Goal: Task Accomplishment & Management: Manage account settings

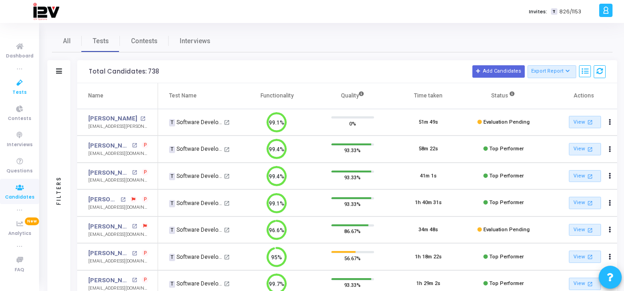
drag, startPoint x: 0, startPoint y: 0, endPoint x: 22, endPoint y: 93, distance: 95.3
click at [22, 93] on span "Tests" at bounding box center [19, 93] width 14 height 8
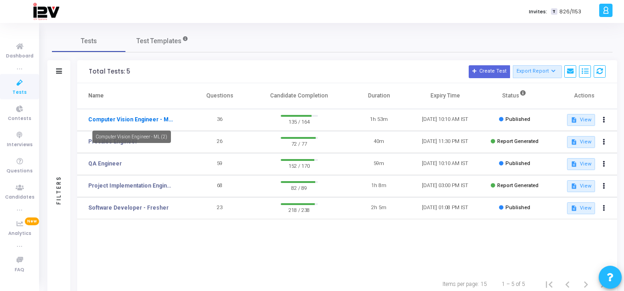
click at [156, 119] on link "Computer Vision Engineer - ML (2)" at bounding box center [130, 119] width 85 height 8
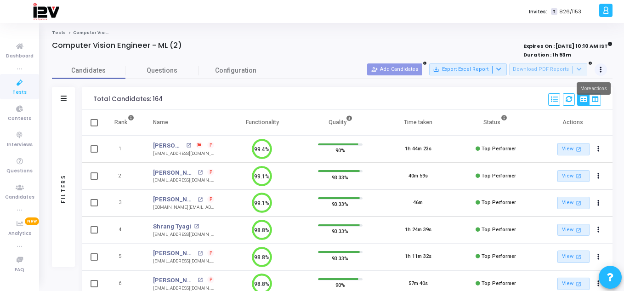
click at [600, 69] on icon at bounding box center [601, 70] width 2 height 5
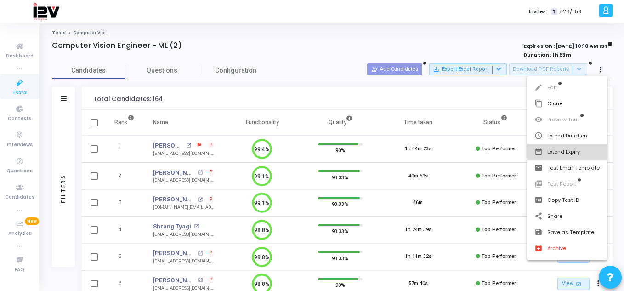
click at [561, 147] on button "date_range Extend Expiry" at bounding box center [567, 152] width 80 height 16
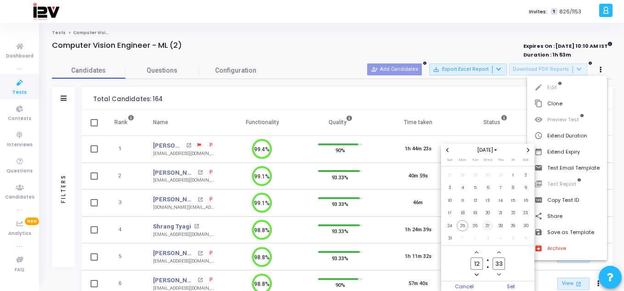
click at [490, 224] on span "27" at bounding box center [487, 225] width 11 height 11
click at [515, 286] on span "Set" at bounding box center [511, 286] width 47 height 10
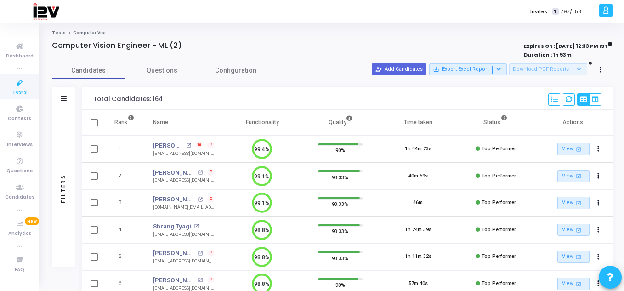
click at [20, 85] on icon at bounding box center [19, 82] width 19 height 11
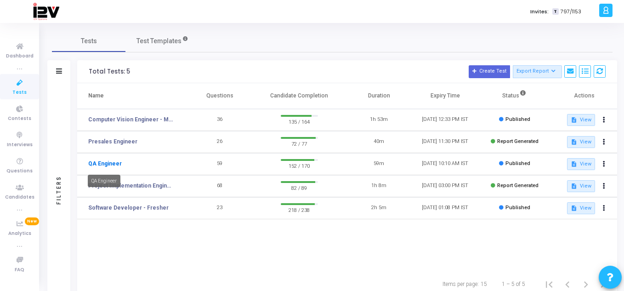
click at [113, 164] on link "QA Engineer" at bounding box center [105, 163] width 34 height 8
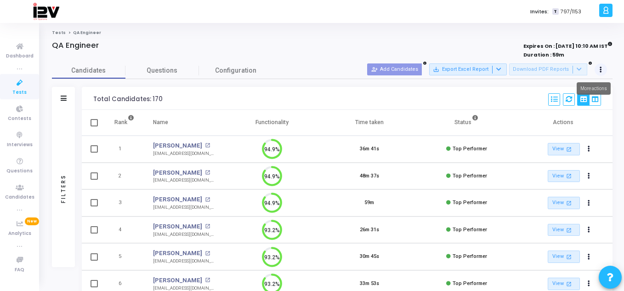
click at [602, 68] on button at bounding box center [601, 69] width 13 height 13
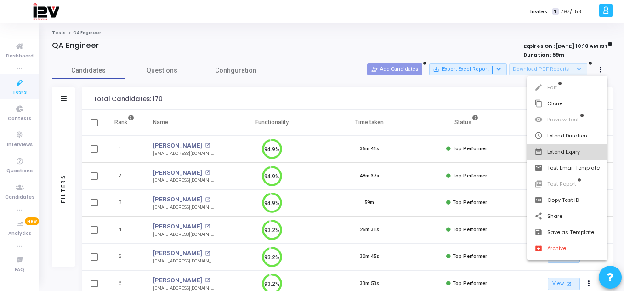
click at [572, 147] on button "date_range Extend Expiry" at bounding box center [567, 152] width 80 height 16
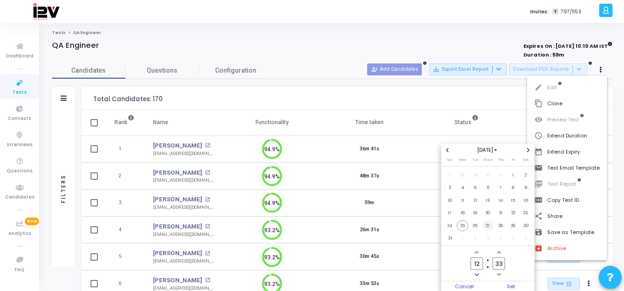
click at [487, 222] on span "27" at bounding box center [487, 225] width 11 height 11
click at [507, 283] on span "Set" at bounding box center [511, 286] width 47 height 10
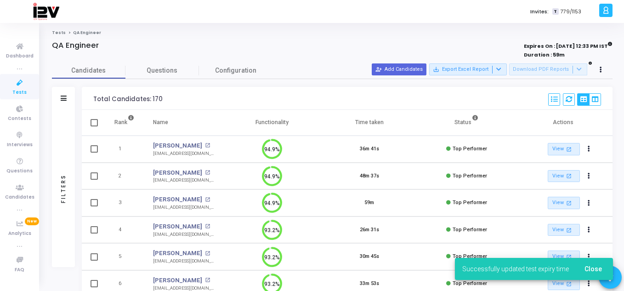
click at [21, 85] on icon at bounding box center [19, 82] width 19 height 11
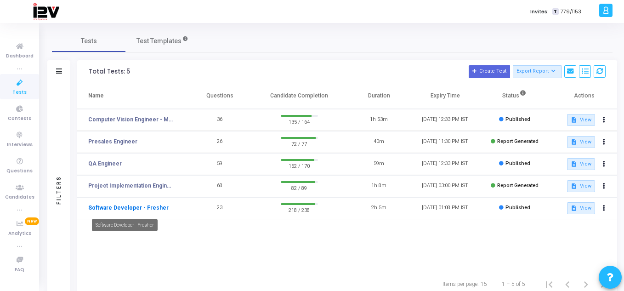
click at [141, 207] on link "Software Developer - Fresher" at bounding box center [128, 208] width 80 height 8
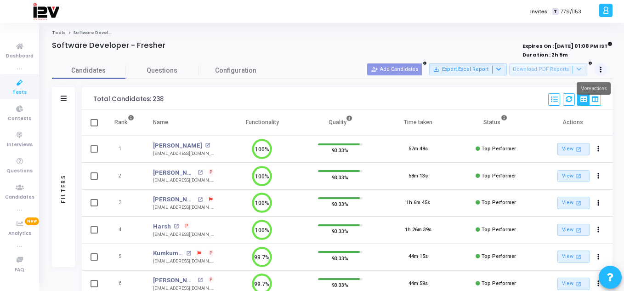
click at [600, 68] on icon at bounding box center [601, 70] width 2 height 5
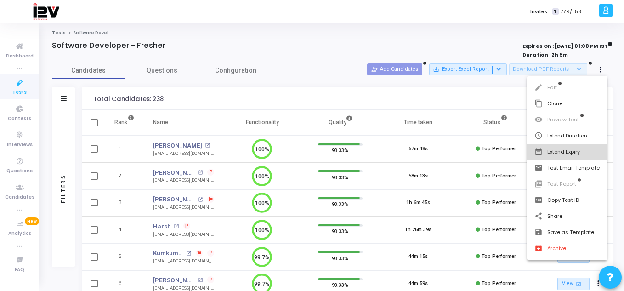
click at [572, 151] on button "date_range Extend Expiry" at bounding box center [567, 152] width 80 height 16
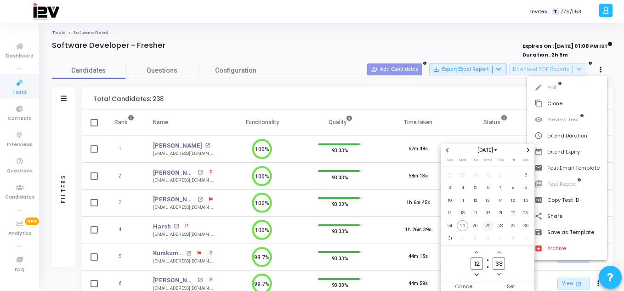
click at [486, 226] on span "27" at bounding box center [487, 225] width 11 height 11
click at [504, 287] on span "Set" at bounding box center [511, 286] width 47 height 10
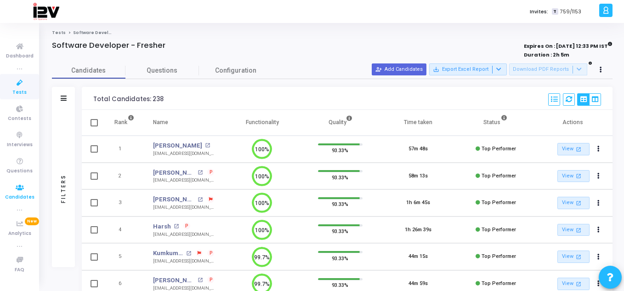
click at [19, 185] on icon at bounding box center [19, 187] width 19 height 11
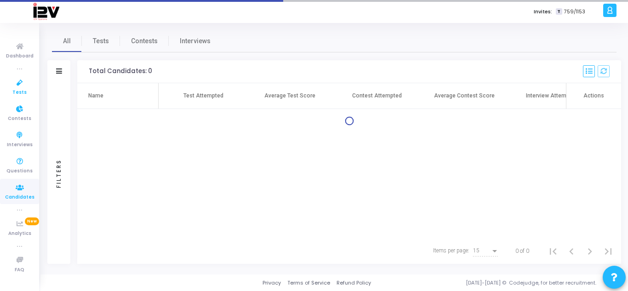
click at [21, 83] on icon at bounding box center [19, 82] width 19 height 11
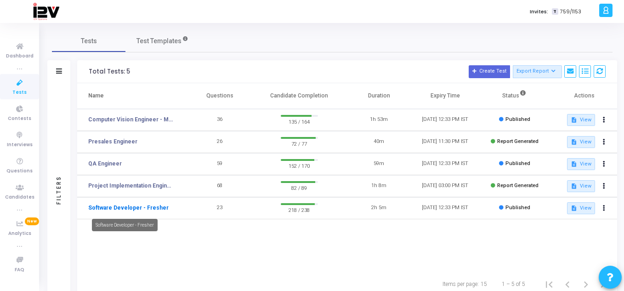
click at [156, 208] on link "Software Developer - Fresher" at bounding box center [128, 208] width 80 height 8
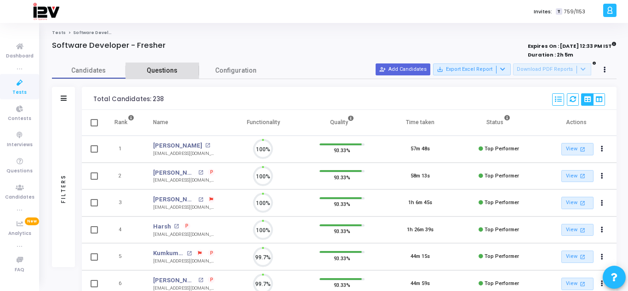
click at [154, 72] on span "Questions" at bounding box center [162, 71] width 74 height 10
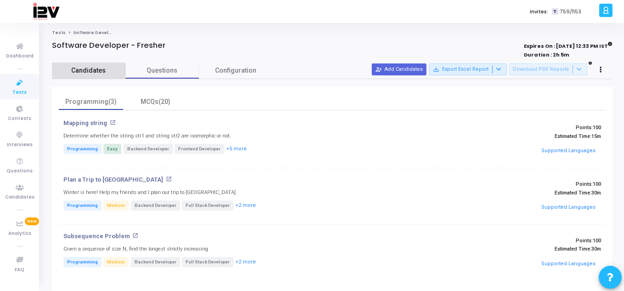
click at [96, 63] on link "Candidates" at bounding box center [89, 70] width 74 height 16
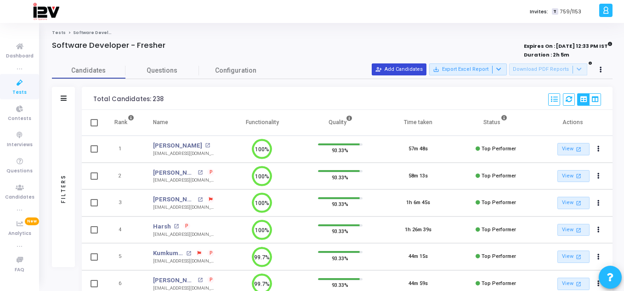
click at [397, 67] on button "person_add_alt Add Candidates" at bounding box center [399, 69] width 55 height 12
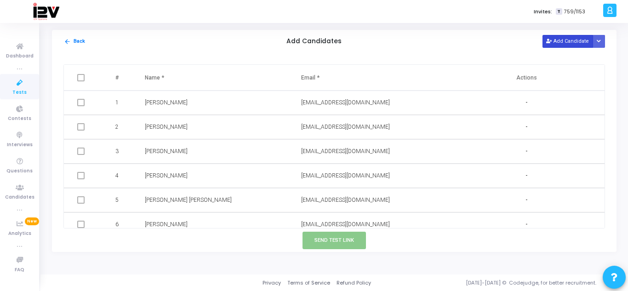
click at [566, 45] on button "Add Candidate" at bounding box center [567, 41] width 51 height 12
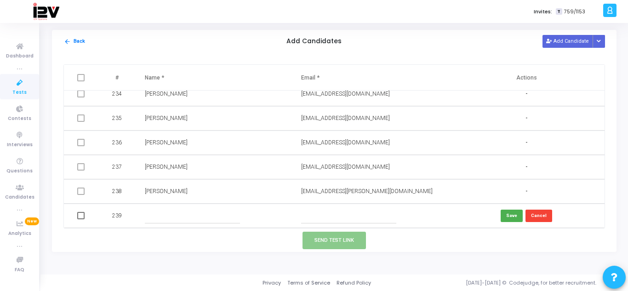
click at [213, 221] on input "text" at bounding box center [192, 215] width 95 height 15
click at [170, 218] on input "[PERSON_NAME]" at bounding box center [192, 215] width 95 height 15
type input "[PERSON_NAME]"
click at [340, 215] on input "text" at bounding box center [348, 215] width 95 height 15
paste input "[EMAIL_ADDRESS][DOMAIN_NAME]"
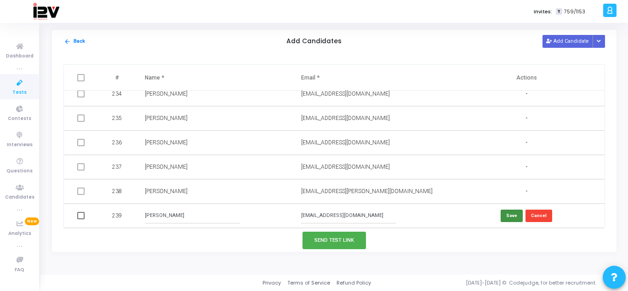
type input "[EMAIL_ADDRESS][DOMAIN_NAME]"
click at [508, 212] on button "Save" at bounding box center [511, 216] width 22 height 12
click at [350, 239] on button "Send Test Link" at bounding box center [333, 240] width 63 height 17
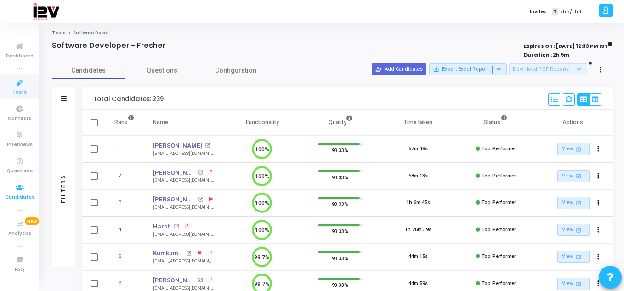
click at [24, 190] on icon at bounding box center [19, 187] width 19 height 11
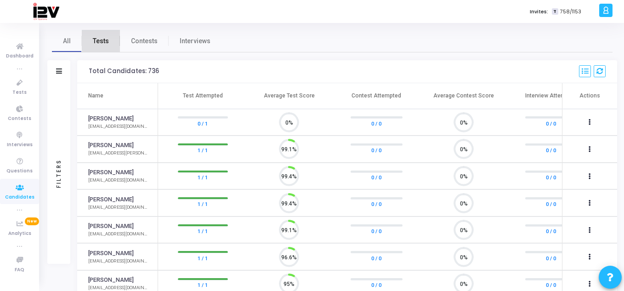
drag, startPoint x: 115, startPoint y: 42, endPoint x: 110, endPoint y: 41, distance: 5.1
click at [110, 41] on link "Tests" at bounding box center [101, 41] width 38 height 22
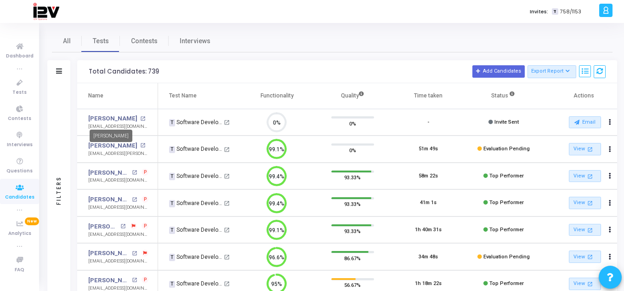
click at [110, 127] on mat-tooltip-component "[PERSON_NAME]" at bounding box center [111, 135] width 56 height 25
drag, startPoint x: 89, startPoint y: 127, endPoint x: 131, endPoint y: 128, distance: 42.7
click at [131, 128] on mat-tooltip-component "[PERSON_NAME]" at bounding box center [111, 135] width 56 height 25
click at [122, 114] on link "[PERSON_NAME]" at bounding box center [112, 118] width 49 height 9
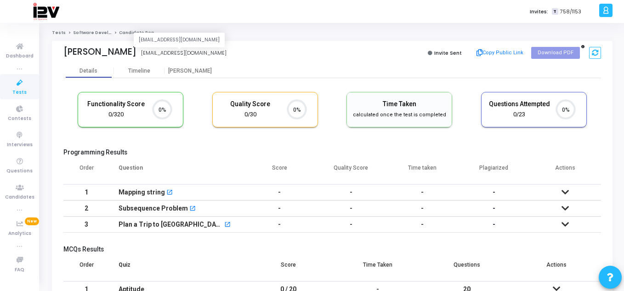
drag, startPoint x: 136, startPoint y: 54, endPoint x: 214, endPoint y: 51, distance: 78.1
click at [214, 51] on div "[EMAIL_ADDRESS][DOMAIN_NAME]" at bounding box center [183, 53] width 85 height 8
copy div "[EMAIL_ADDRESS][DOMAIN_NAME]"
